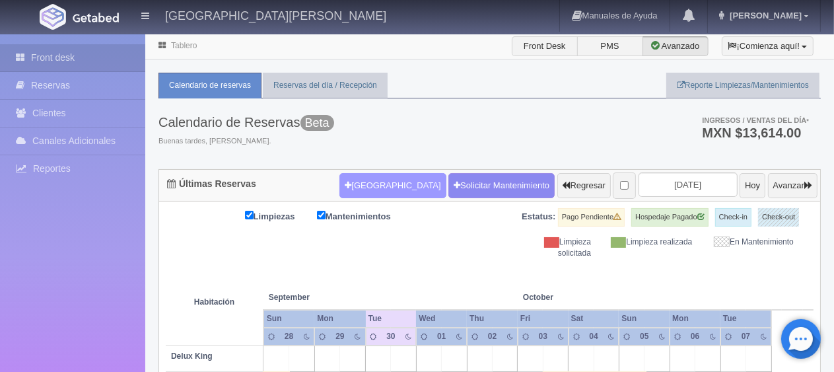
click at [367, 188] on button "Nueva Reserva" at bounding box center [392, 185] width 106 height 25
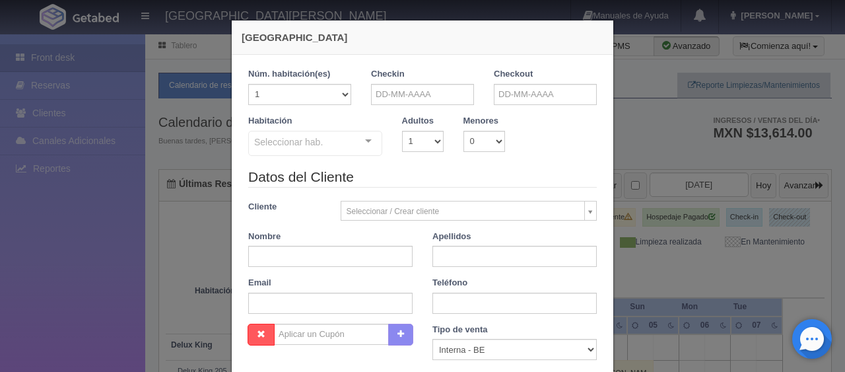
checkbox input "false"
click at [420, 94] on input "text" at bounding box center [422, 94] width 103 height 21
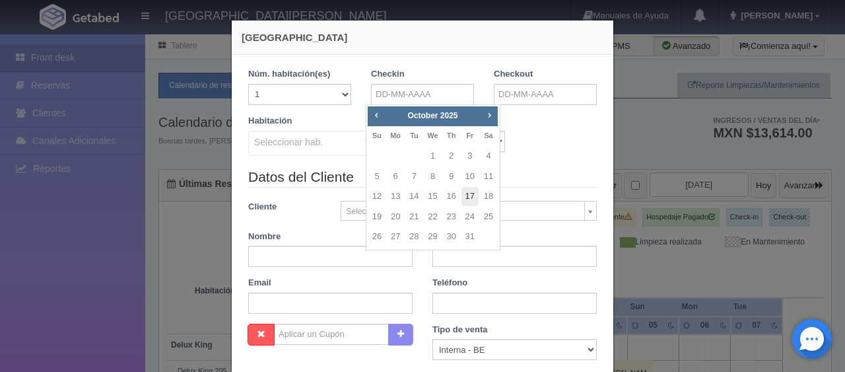
click at [468, 193] on link "17" at bounding box center [470, 196] width 17 height 19
type input "17-10-2025"
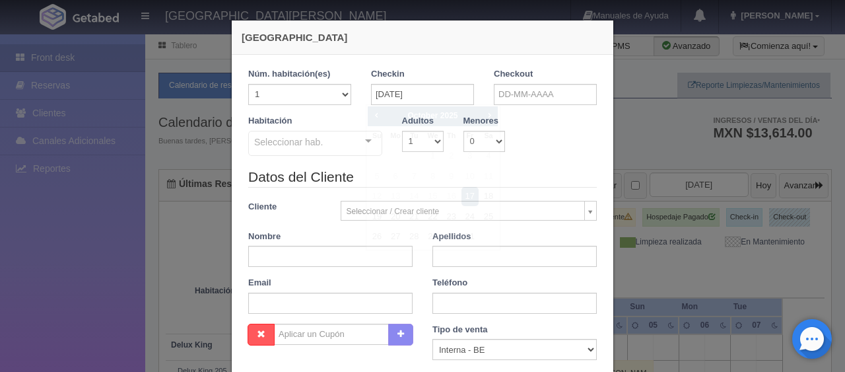
checkbox input "false"
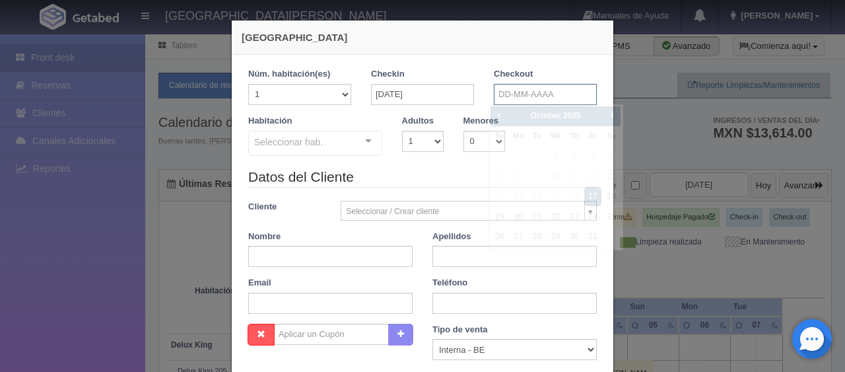
click at [502, 89] on input "text" at bounding box center [545, 94] width 103 height 21
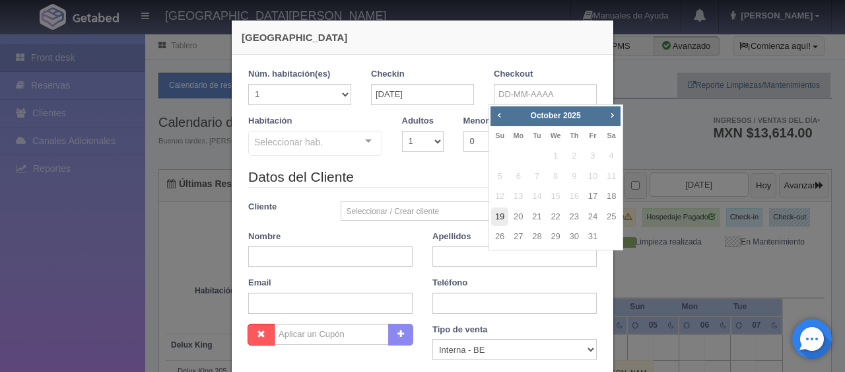
click at [496, 215] on link "19" at bounding box center [499, 216] width 17 height 19
type input "19-10-2025"
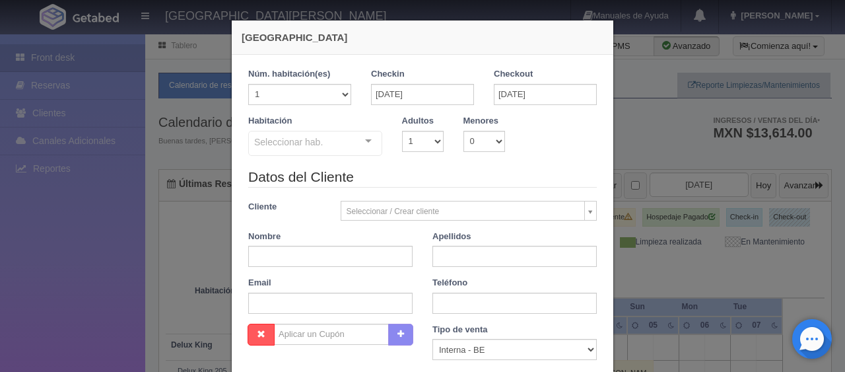
checkbox input "false"
click at [331, 261] on input "text" at bounding box center [330, 256] width 164 height 21
paste input "Marlene Yudith Torres"
type input "Marlene Yudith Torres"
click at [433, 252] on input "text" at bounding box center [515, 256] width 164 height 21
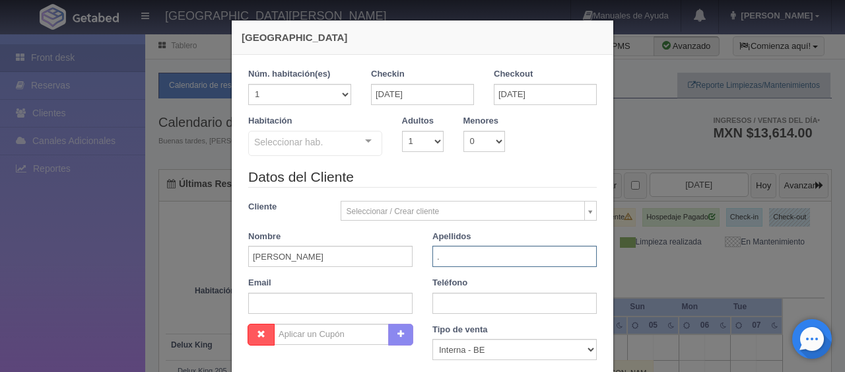
type input "."
click at [468, 308] on input "text" at bounding box center [515, 303] width 164 height 21
click at [468, 303] on input "text" at bounding box center [515, 303] width 164 height 21
paste input "52 (811) 0773457"
type input "52 (811) 0773457"
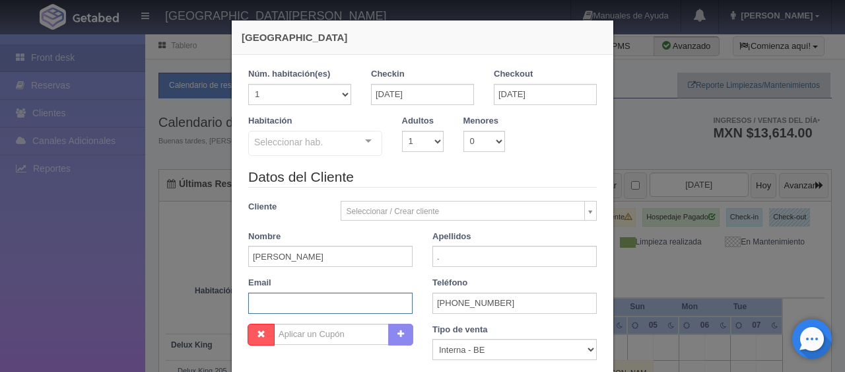
click at [365, 300] on input "text" at bounding box center [330, 303] width 164 height 21
click at [560, 167] on legend "Datos del Cliente" at bounding box center [422, 177] width 349 height 20
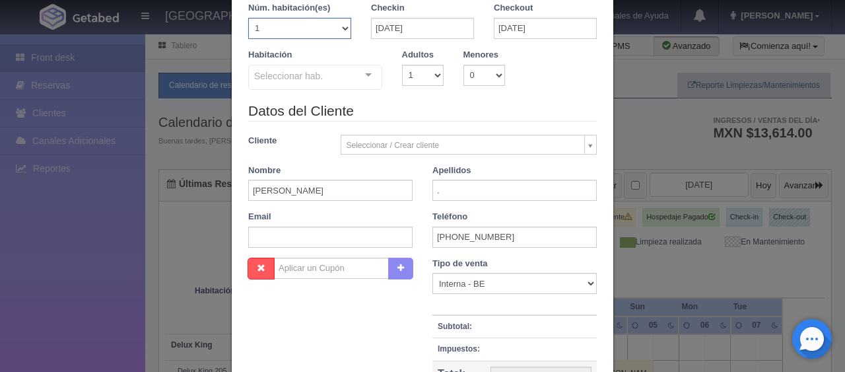
click at [339, 32] on select "1 2 3 4 5 6 7 8 9 10 11 12 13 14 15 16 17 18 19 20" at bounding box center [299, 28] width 103 height 21
click at [404, 99] on div "Habitación Seleccionar hab. SUITE SUITE - Sin asignar SUITE 301 Habitación Pers…" at bounding box center [422, 75] width 369 height 52
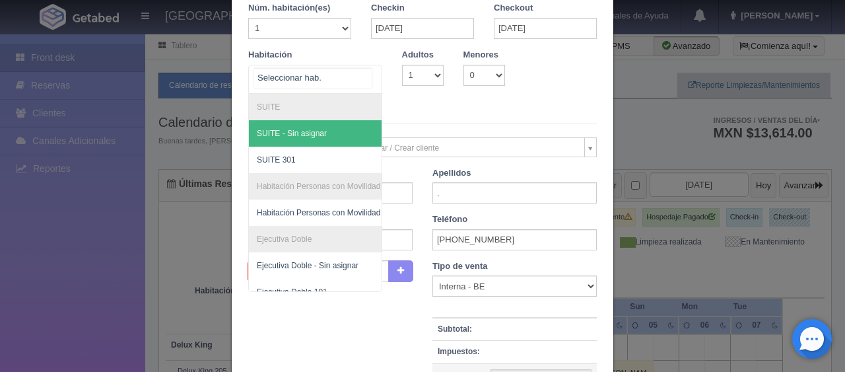
click at [352, 76] on div "SUITE SUITE - Sin asignar SUITE 301 Habitación Personas con Movilidad Reducida …" at bounding box center [315, 79] width 134 height 29
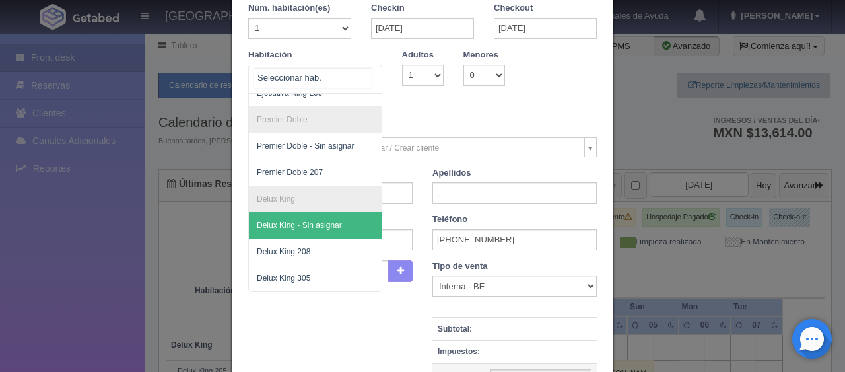
scroll to position [143, 0]
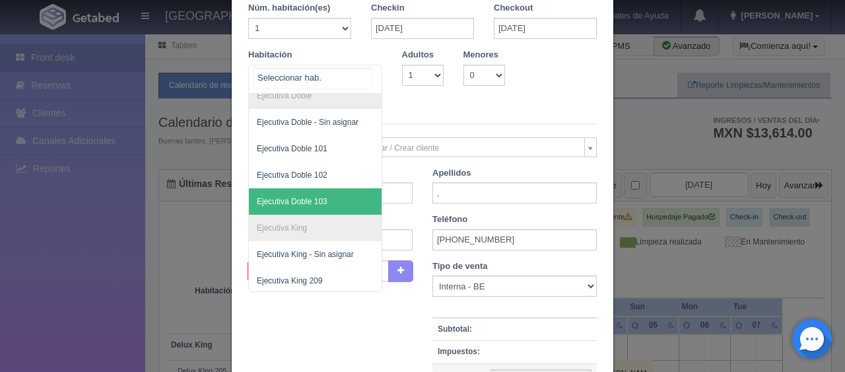
click at [324, 195] on span "Ejecutiva Doble 103" at bounding box center [360, 201] width 222 height 26
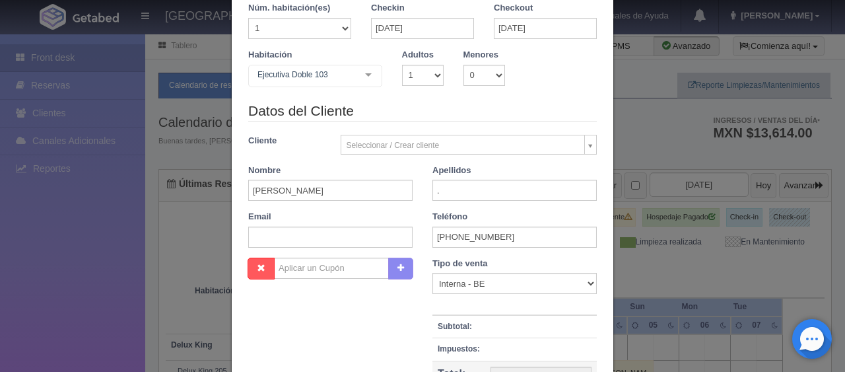
checkbox input "false"
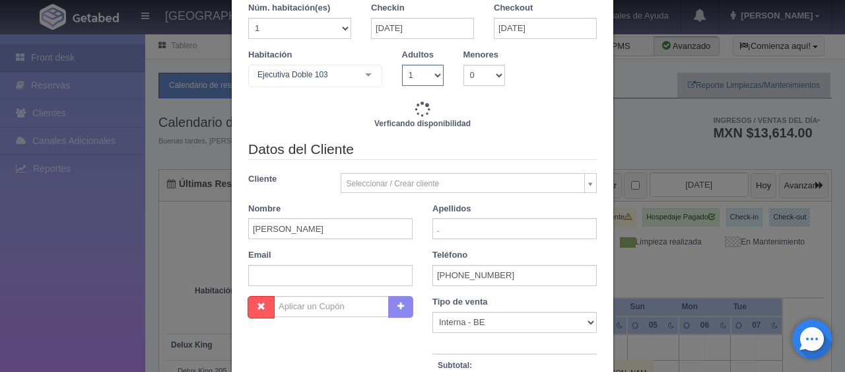
click at [404, 79] on select "1 2 3 4 5 6 7 8 9 10" at bounding box center [423, 75] width 42 height 21
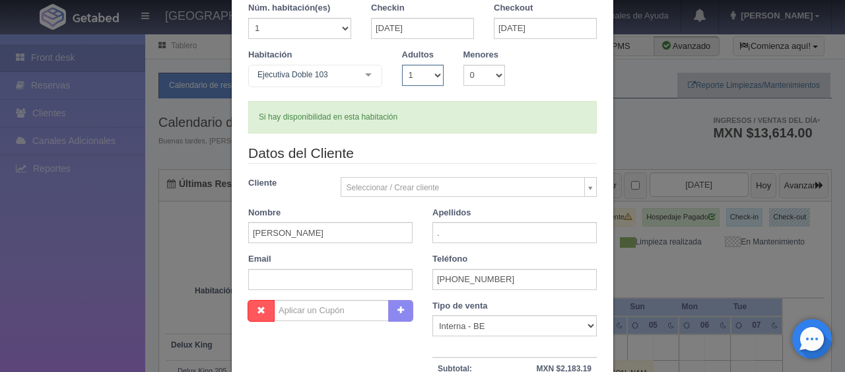
type input "2598.00"
checkbox input "false"
select select "3"
click at [402, 65] on select "1 2 3 4 5 6 7 8 9 10" at bounding box center [423, 75] width 42 height 21
checkbox input "false"
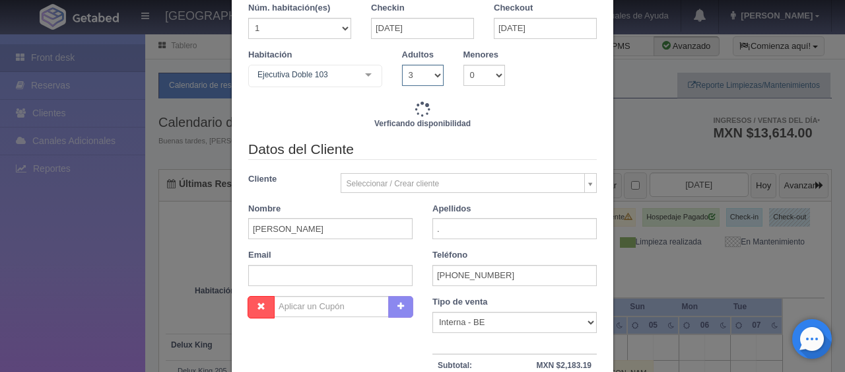
type input "3518.00"
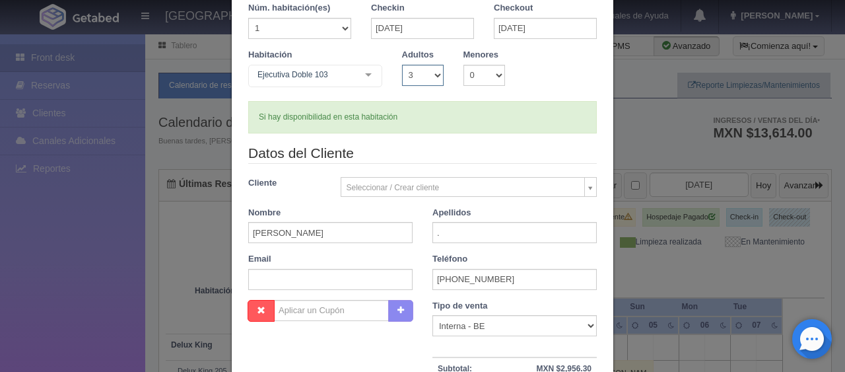
scroll to position [264, 0]
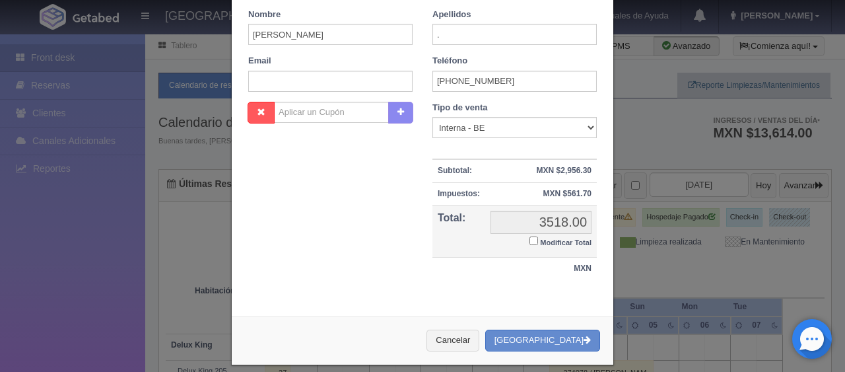
click at [531, 236] on input "Modificar Total" at bounding box center [534, 240] width 9 height 9
checkbox input "true"
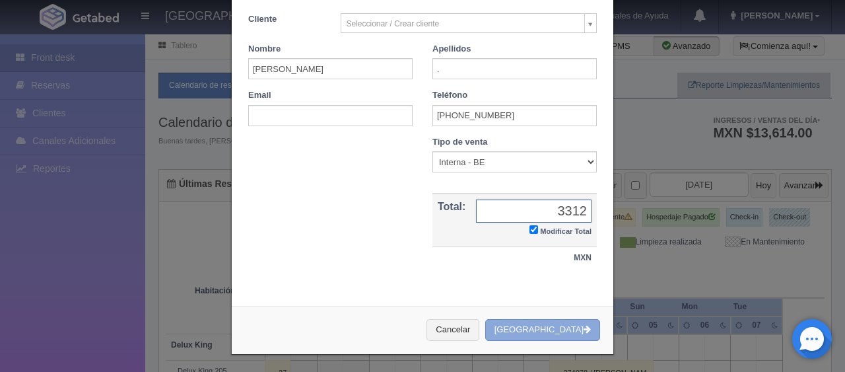
type input "3312"
click at [535, 326] on button "[GEOGRAPHIC_DATA]" at bounding box center [542, 330] width 115 height 22
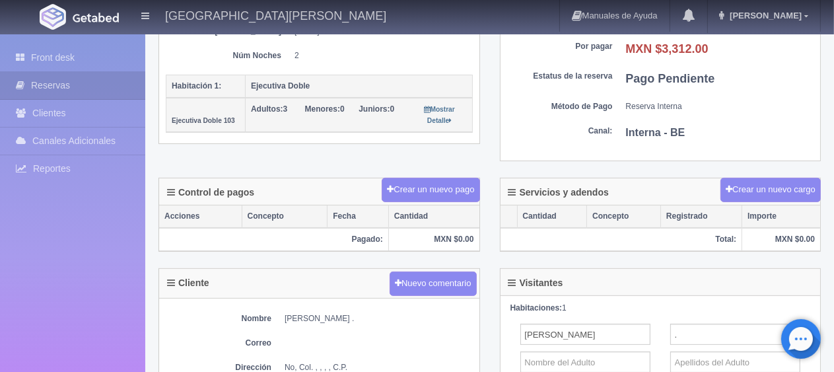
scroll to position [330, 0]
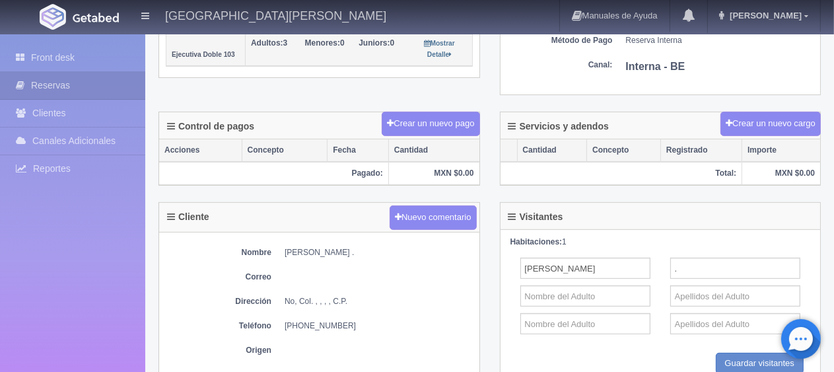
drag, startPoint x: 361, startPoint y: 251, endPoint x: 289, endPoint y: 254, distance: 72.7
click at [285, 252] on dd "[PERSON_NAME] ." at bounding box center [379, 252] width 188 height 11
copy dd "[PERSON_NAME]"
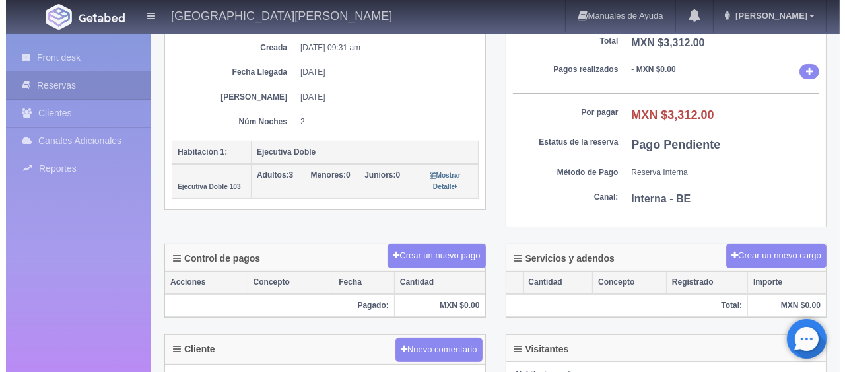
scroll to position [0, 0]
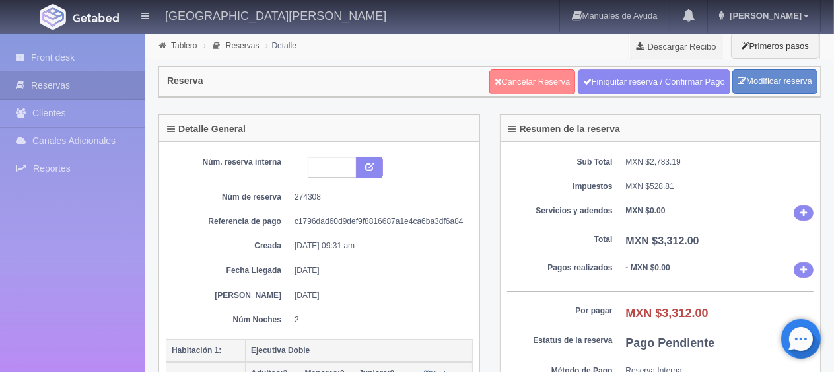
click at [549, 78] on link "Cancelar Reserva" at bounding box center [532, 81] width 86 height 25
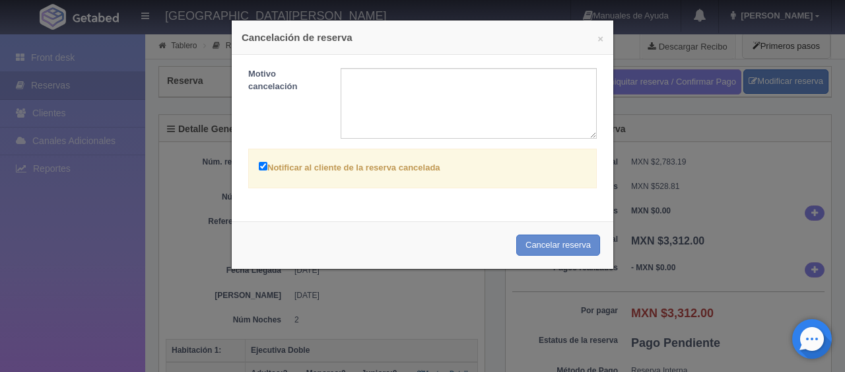
click at [360, 178] on div "Notificar al cliente de la reserva cancelada" at bounding box center [422, 169] width 349 height 40
click at [338, 168] on label "Notificar al cliente de la reserva cancelada" at bounding box center [350, 166] width 182 height 15
click at [267, 168] on input "Notificar al cliente de la reserva cancelada" at bounding box center [263, 166] width 9 height 9
checkbox input "false"
click at [547, 243] on button "Cancelar reserva" at bounding box center [558, 245] width 84 height 22
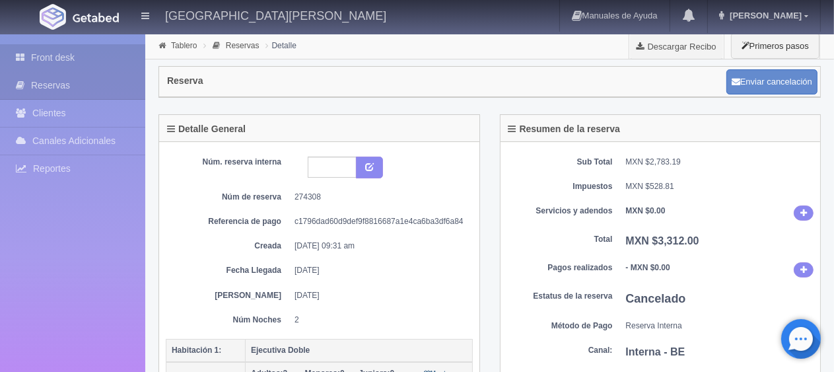
click at [67, 50] on link "Front desk" at bounding box center [72, 57] width 145 height 27
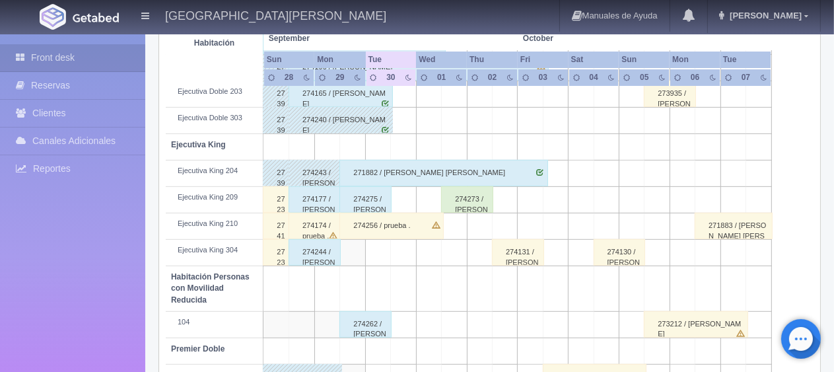
scroll to position [660, 0]
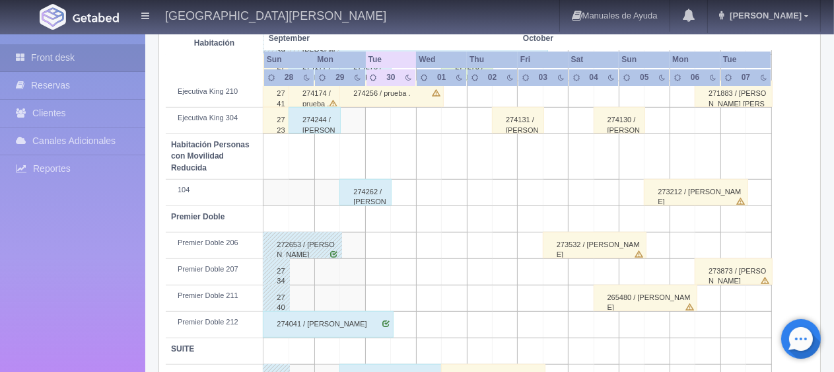
click at [342, 199] on div "274262 / Ricardo Garza" at bounding box center [365, 192] width 52 height 26
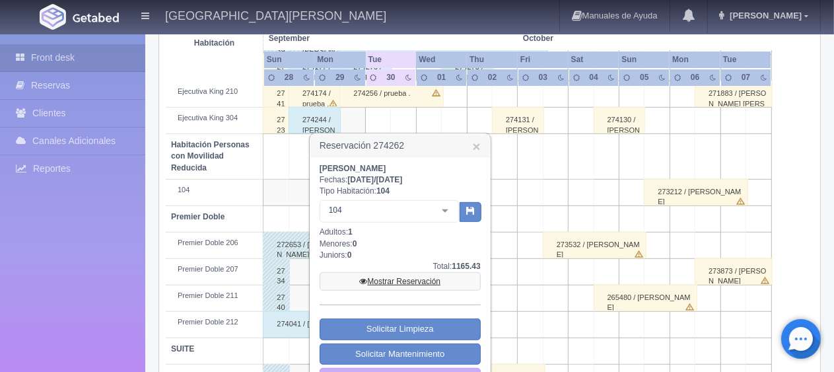
click at [410, 281] on link "Mostrar Reservación" at bounding box center [400, 281] width 161 height 18
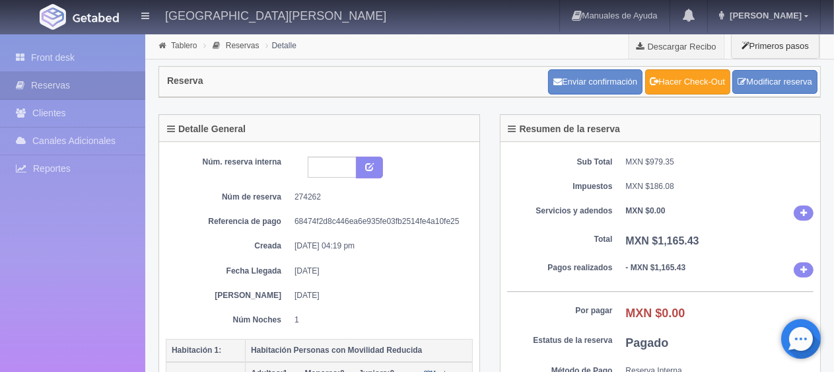
click at [680, 81] on link "Hacer Check-Out" at bounding box center [687, 81] width 85 height 25
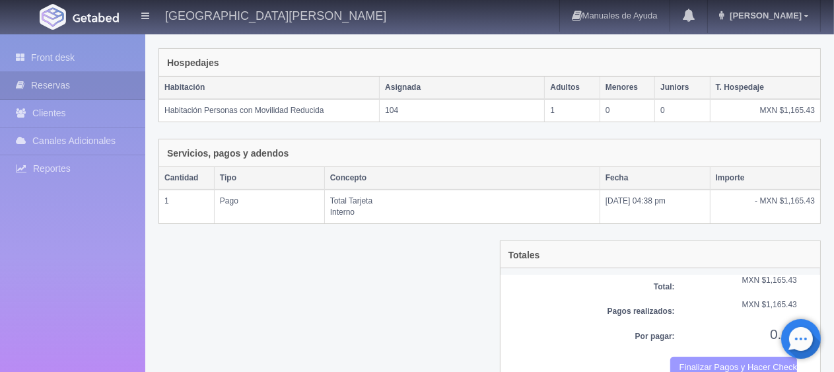
scroll to position [223, 0]
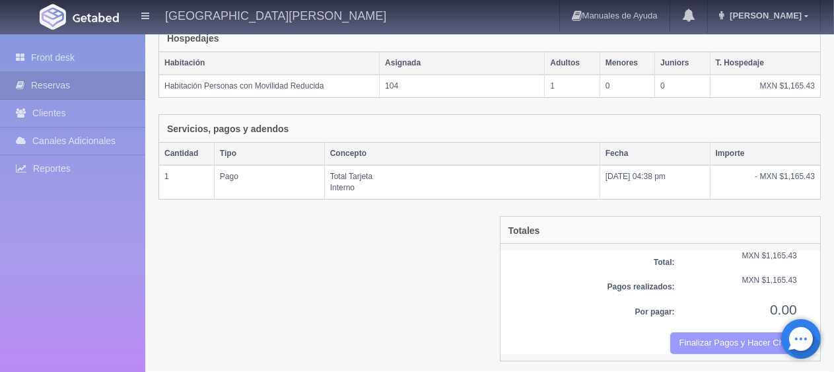
click at [734, 339] on button "Finalizar Pagos y Hacer Checkout" at bounding box center [733, 343] width 127 height 22
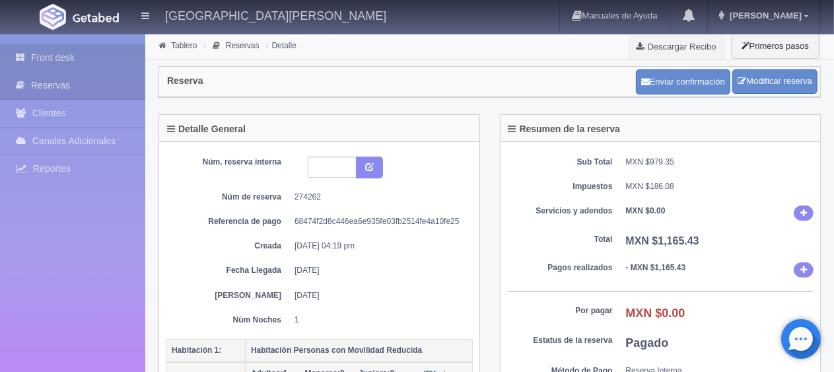
click at [63, 59] on link "Front desk" at bounding box center [72, 57] width 145 height 27
